Goal: Information Seeking & Learning: Learn about a topic

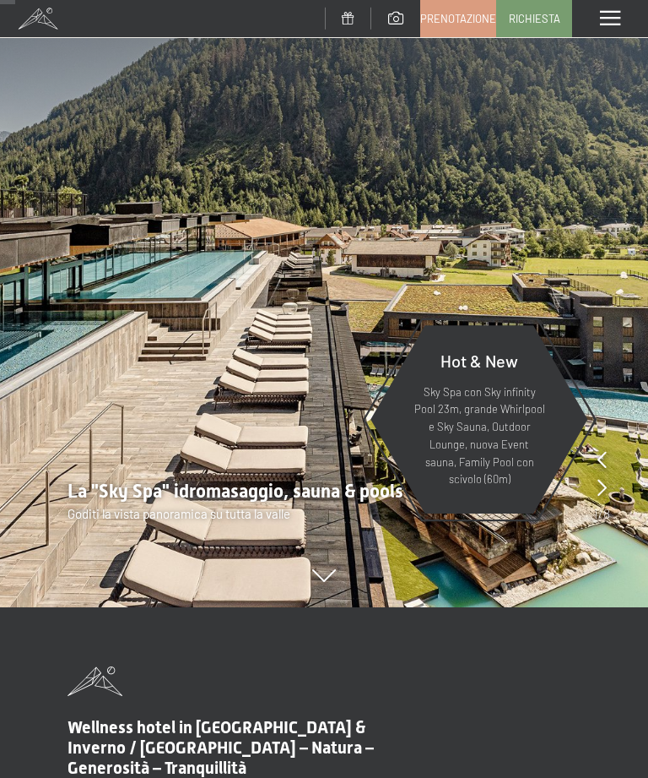
click at [618, 24] on span at bounding box center [610, 18] width 20 height 15
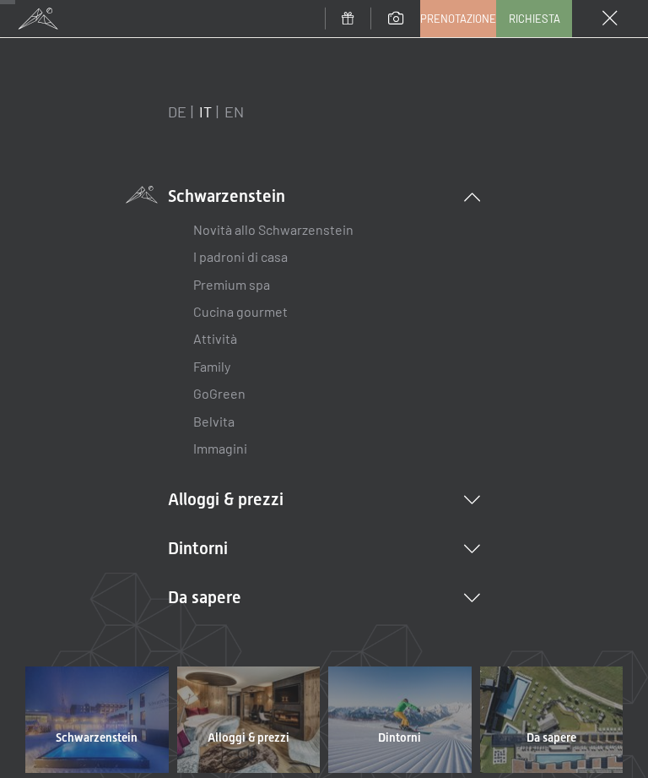
click at [220, 216] on li "Novità allo Schwarzenstein" at bounding box center [324, 229] width 262 height 27
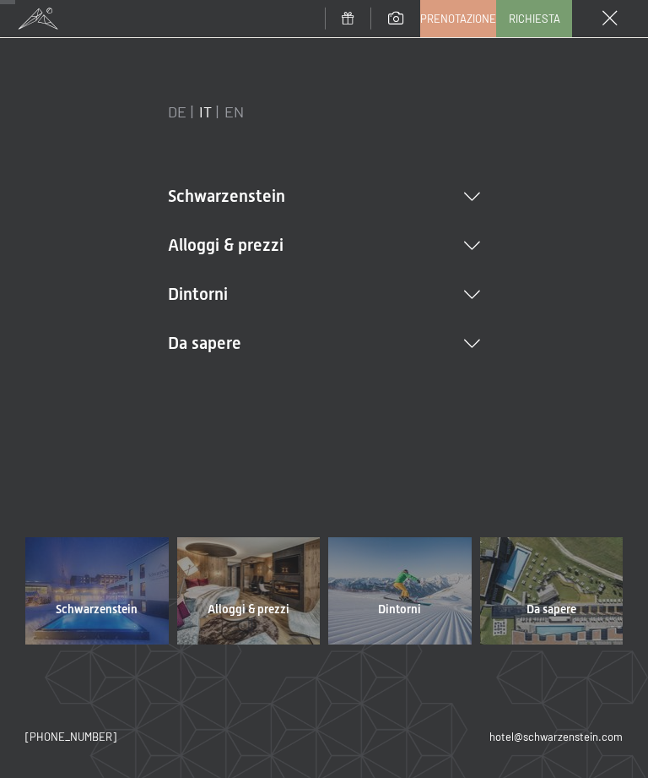
click at [195, 241] on li "Alloggi & prezzi Servizi inclusi Camere & prezzi Lista Offerte Lista Prezzi per…" at bounding box center [324, 245] width 312 height 24
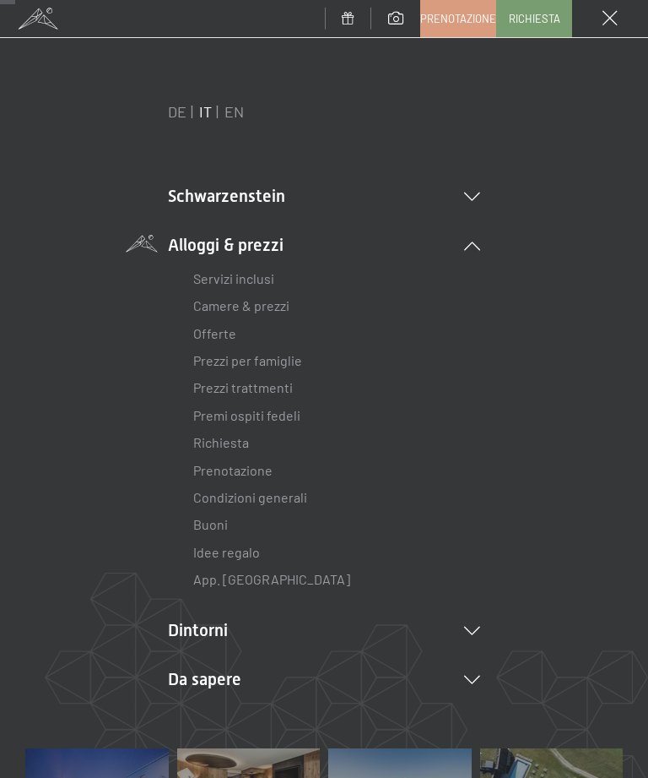
click at [214, 276] on link "Servizi inclusi" at bounding box center [233, 278] width 81 height 16
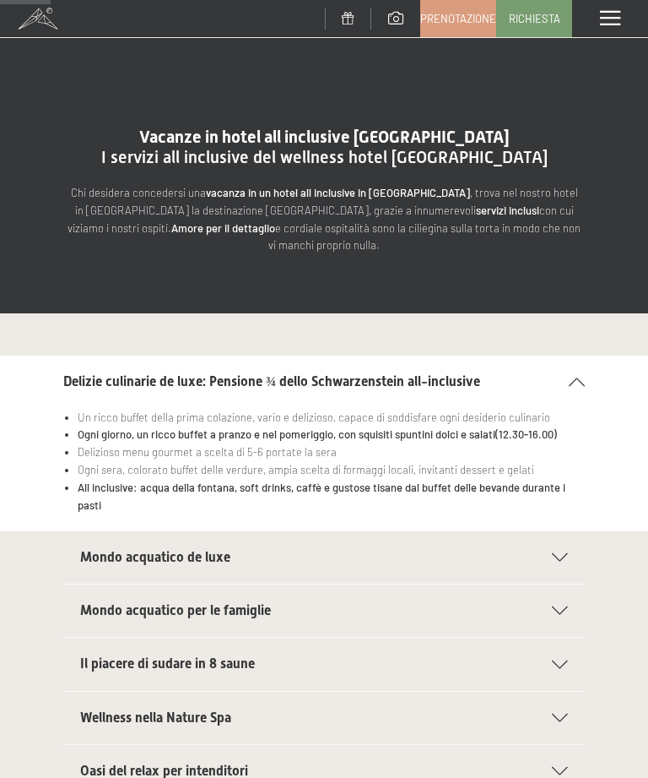
scroll to position [199, 0]
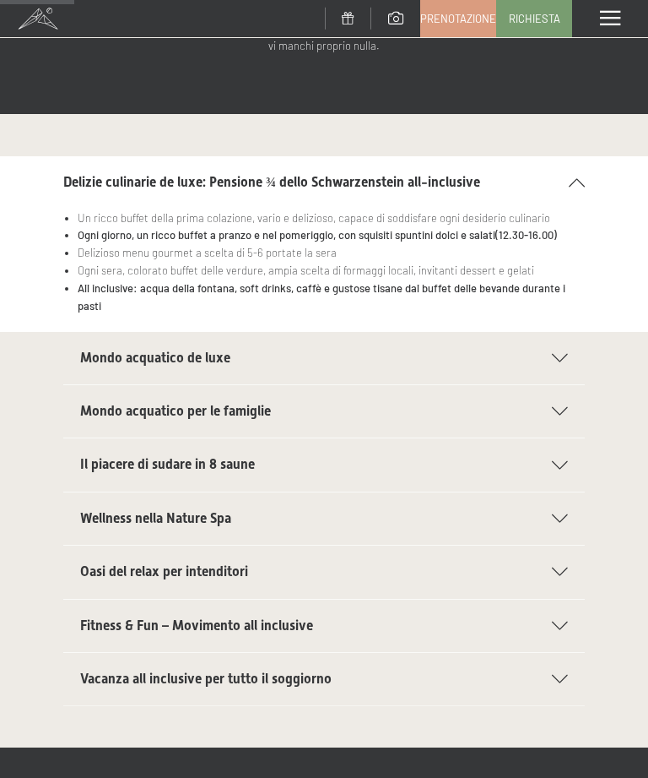
click at [562, 354] on icon at bounding box center [560, 358] width 16 height 8
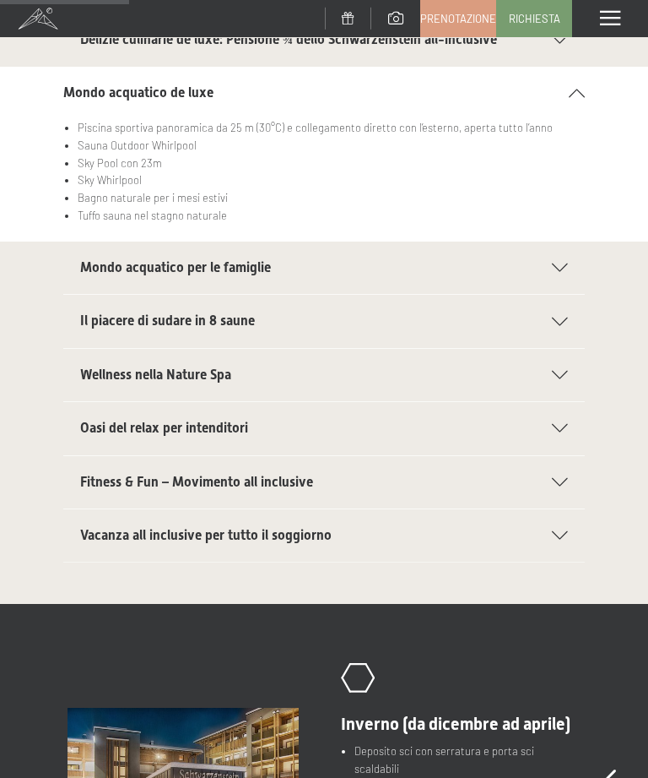
scroll to position [344, 0]
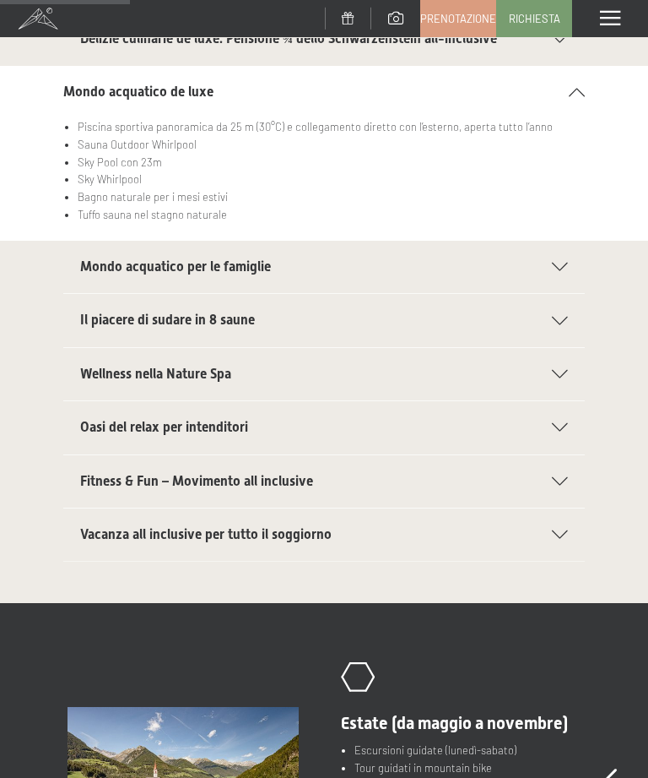
click at [567, 241] on div "Mondo acquatico per le famiglie" at bounding box center [324, 267] width 488 height 52
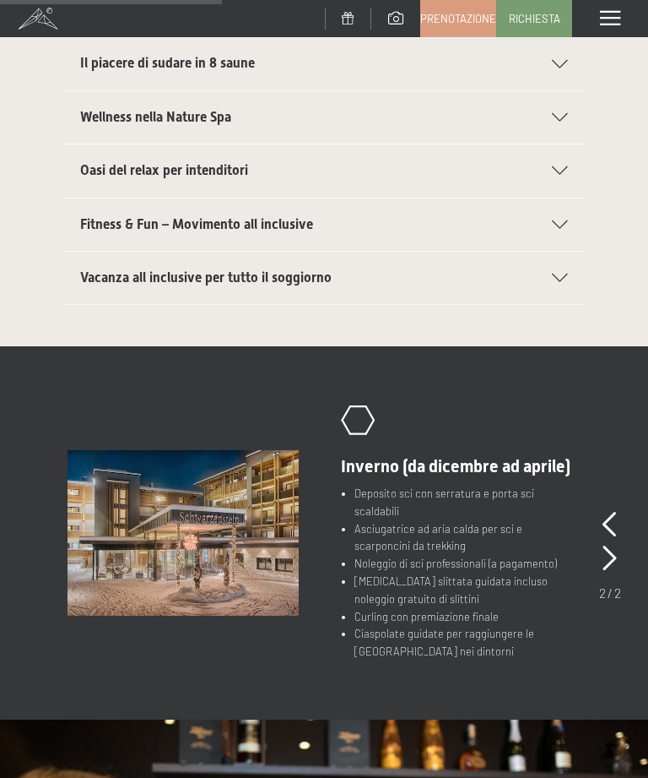
scroll to position [587, 0]
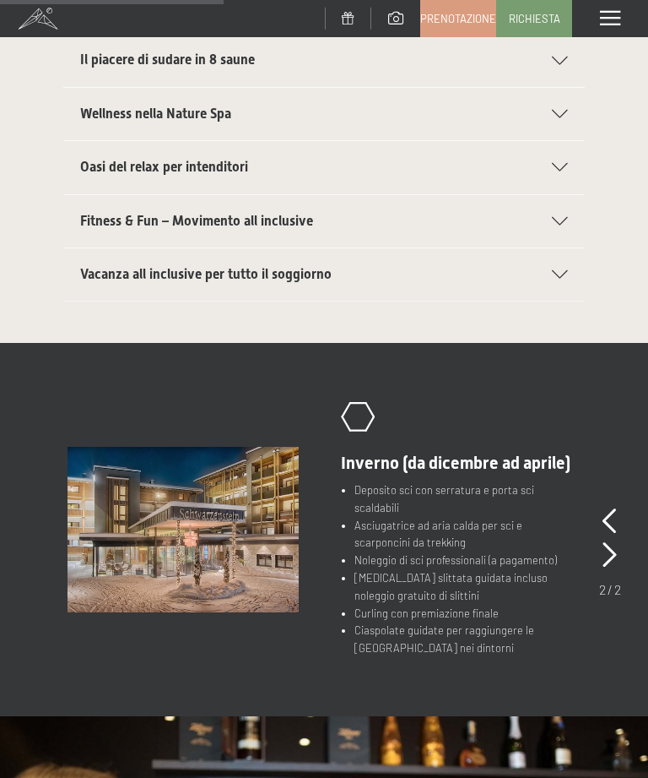
click at [582, 257] on section "Vacanza all inclusive per tutto il soggiorno Posti auto in garage per tutte le …" at bounding box center [324, 274] width 522 height 54
click at [567, 270] on icon at bounding box center [560, 274] width 16 height 8
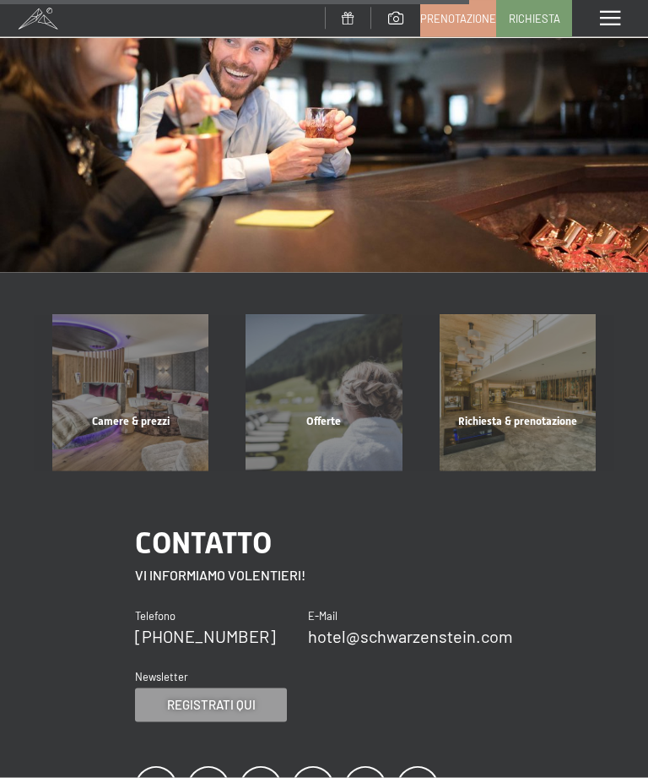
scroll to position [1386, 0]
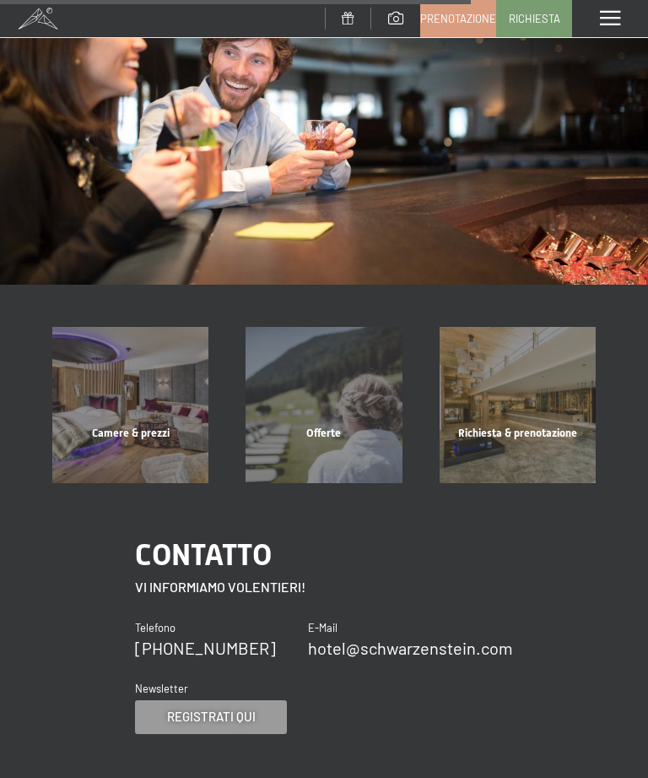
click at [127, 340] on div "Camere & prezzi mostra altro" at bounding box center [130, 405] width 193 height 156
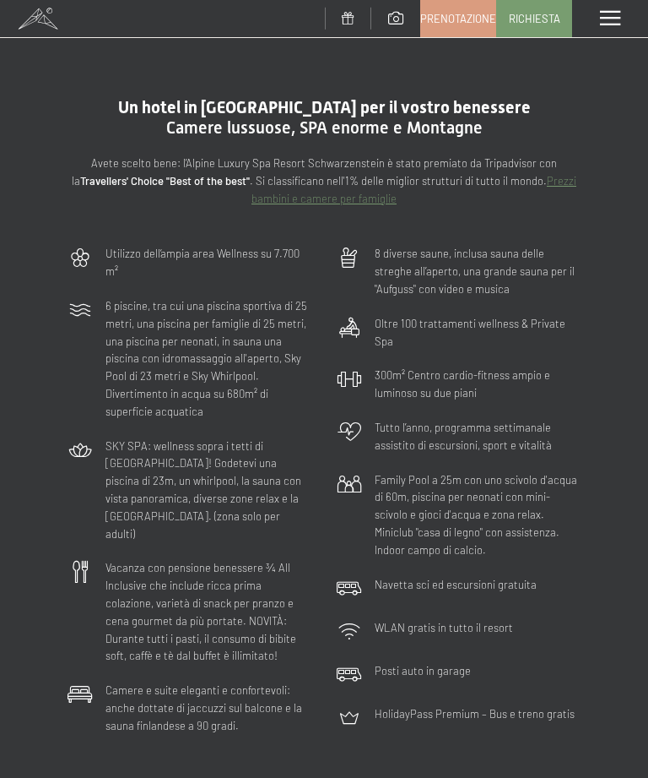
click at [598, 23] on div "Menu" at bounding box center [610, 18] width 76 height 37
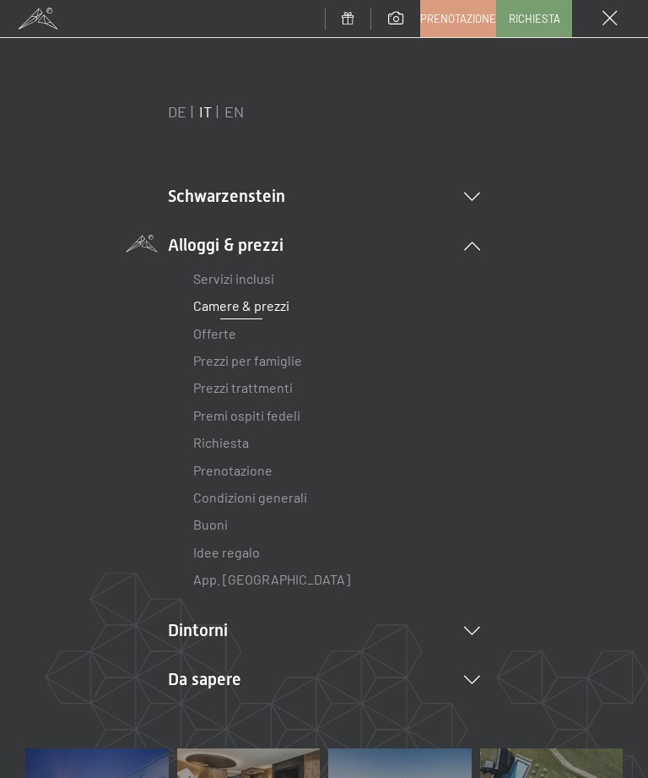
click at [393, 17] on span at bounding box center [395, 18] width 15 height 13
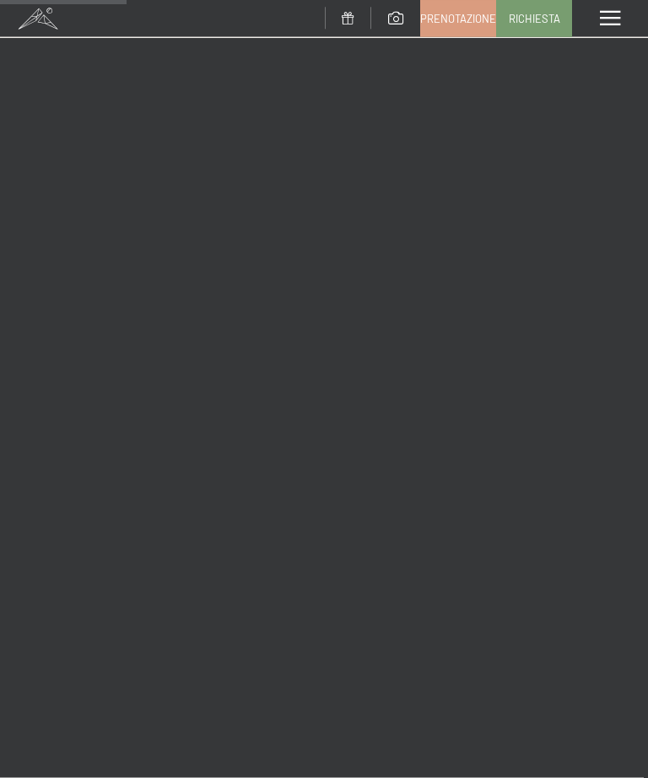
scroll to position [2459, 0]
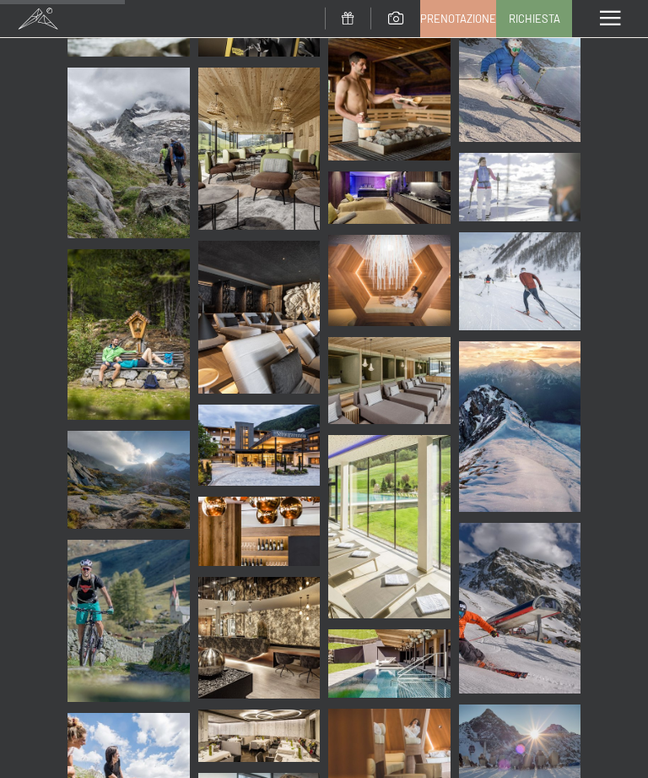
click at [252, 247] on img at bounding box center [259, 317] width 122 height 153
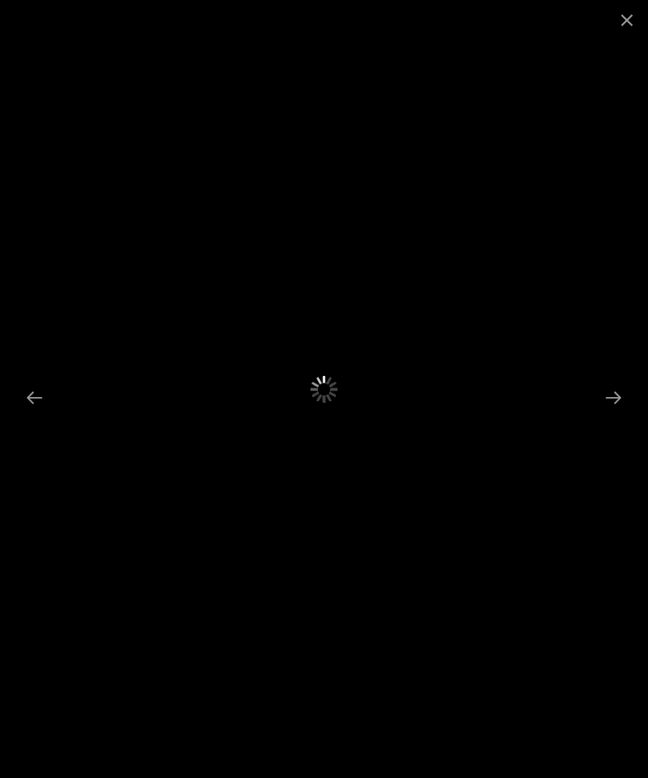
scroll to position [2323, 0]
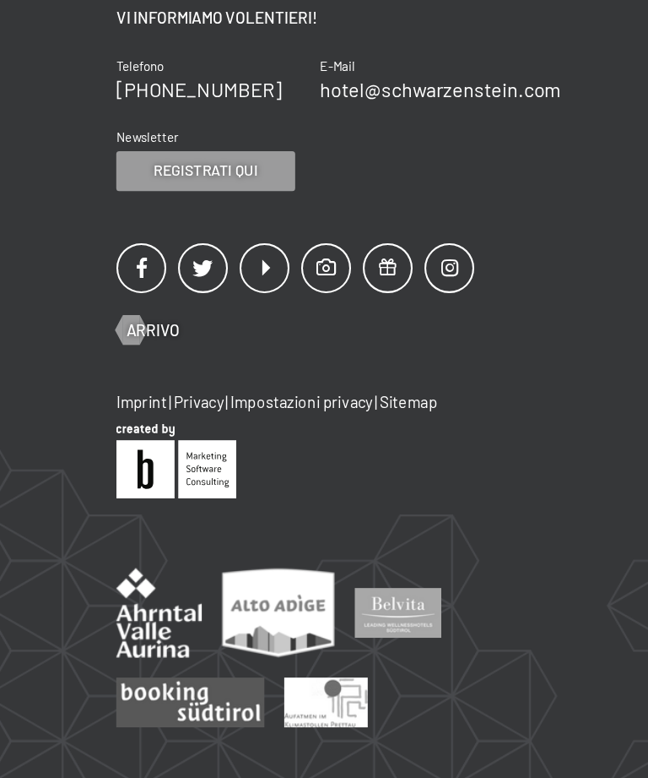
scroll to position [6466, 0]
